Goal: Transaction & Acquisition: Purchase product/service

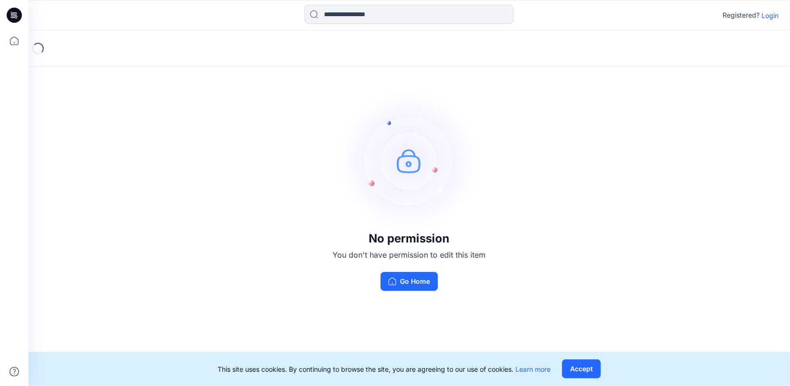
drag, startPoint x: 770, startPoint y: 15, endPoint x: 758, endPoint y: 15, distance: 11.4
click at [769, 14] on p "Login" at bounding box center [770, 15] width 17 height 10
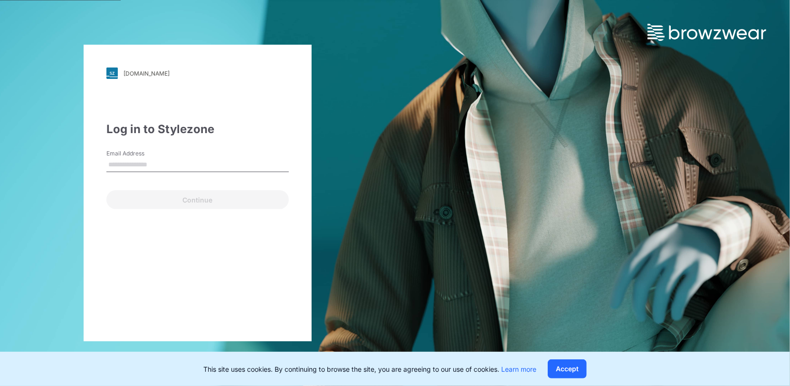
click at [198, 164] on input "Email Address" at bounding box center [197, 165] width 182 height 14
type input "**********"
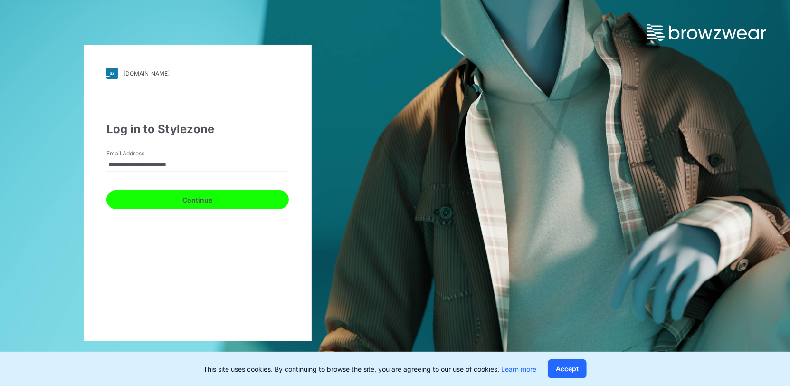
click at [189, 201] on button "Continue" at bounding box center [197, 199] width 182 height 19
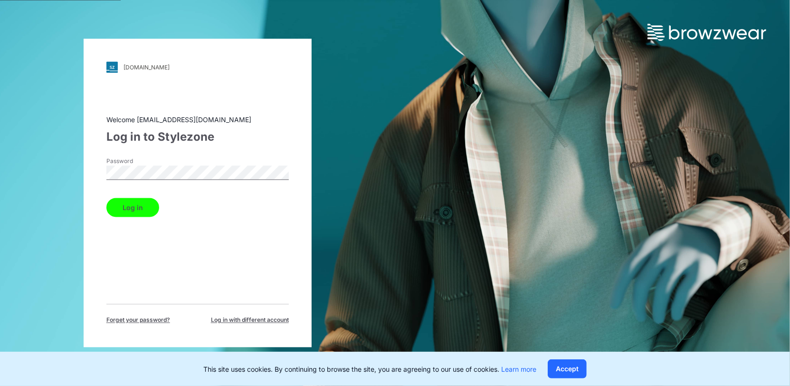
click at [144, 210] on button "Log in" at bounding box center [132, 207] width 53 height 19
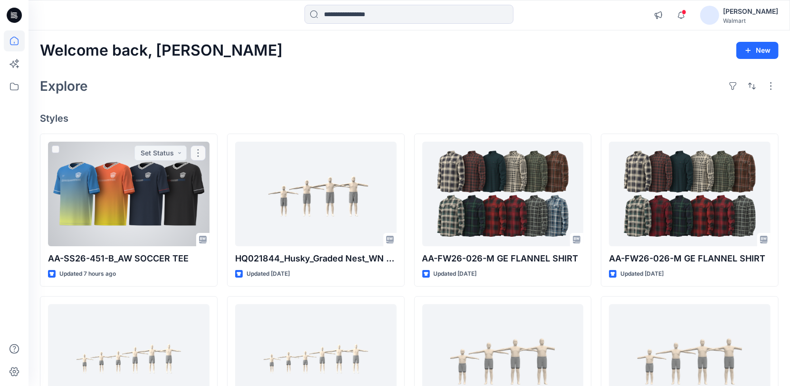
click at [139, 203] on div at bounding box center [129, 194] width 162 height 105
